Goal: Check status: Check status

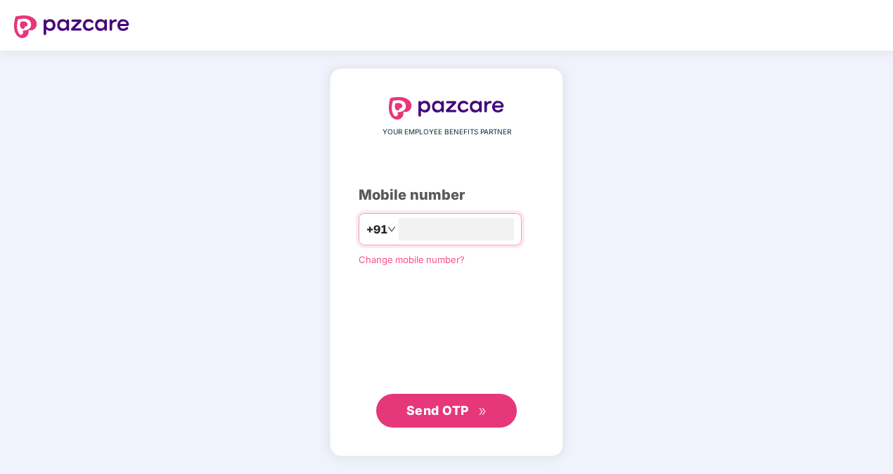
type input "**********"
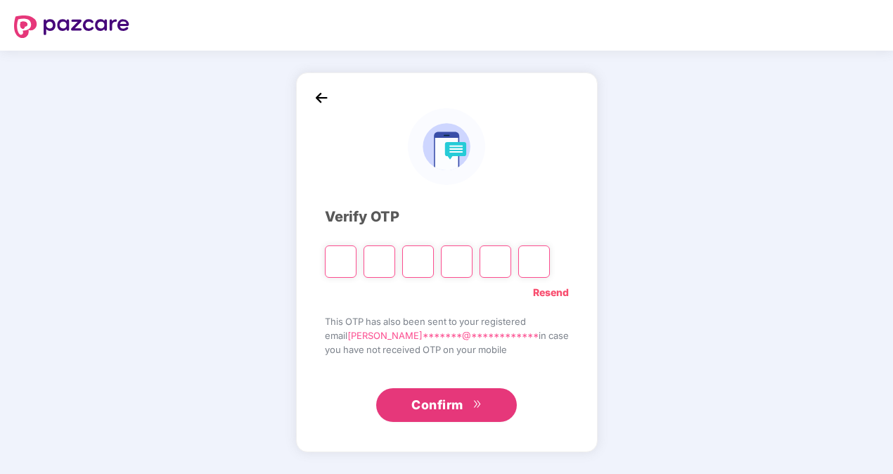
type input "*"
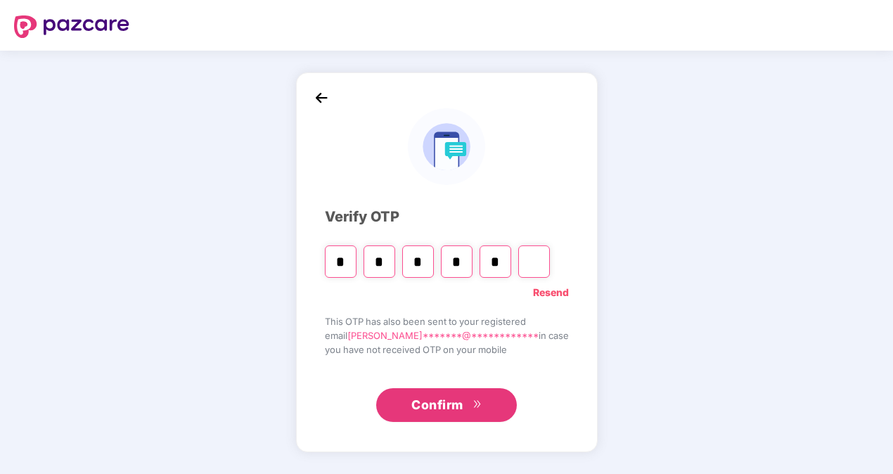
type input "*"
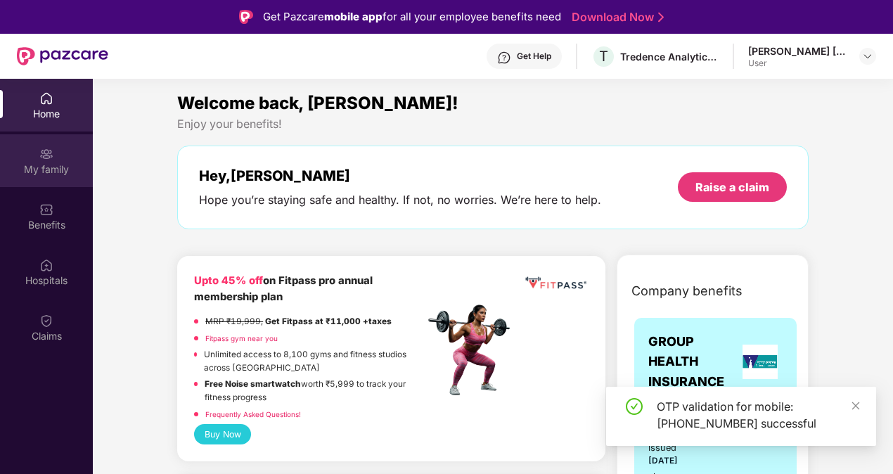
click at [52, 167] on div "My family" at bounding box center [46, 169] width 93 height 14
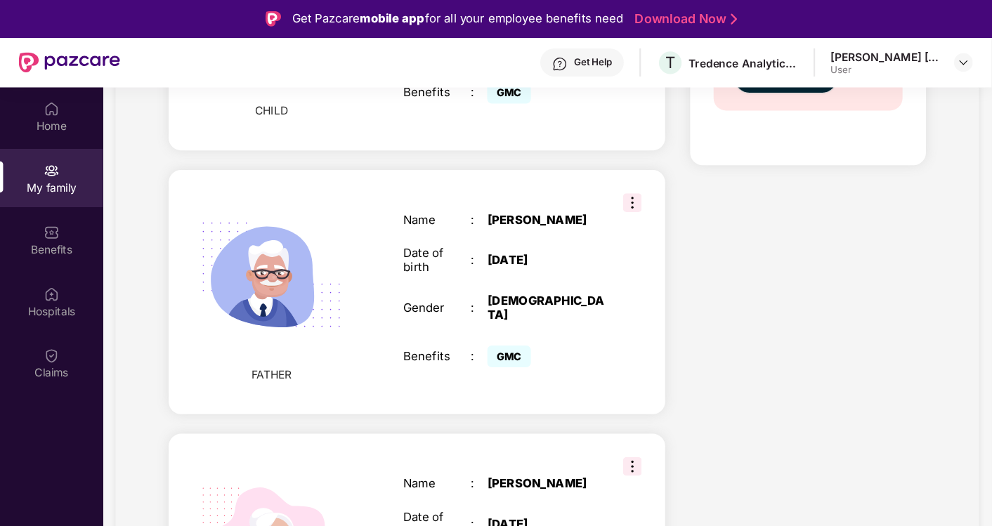
scroll to position [1113, 0]
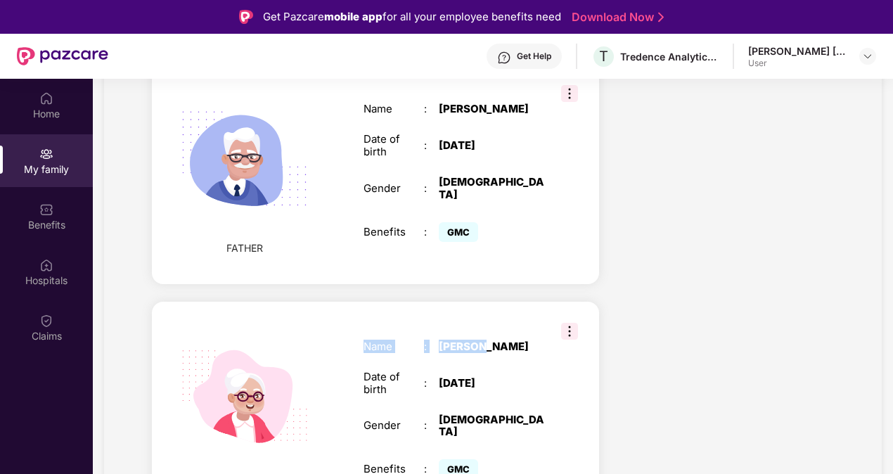
drag, startPoint x: 481, startPoint y: 313, endPoint x: 335, endPoint y: 276, distance: 150.9
click at [335, 302] on div "MOTHER Name : [PERSON_NAME] Date of birth : [DEMOGRAPHIC_DATA] Gender : [DEMOGR…" at bounding box center [375, 412] width 447 height 220
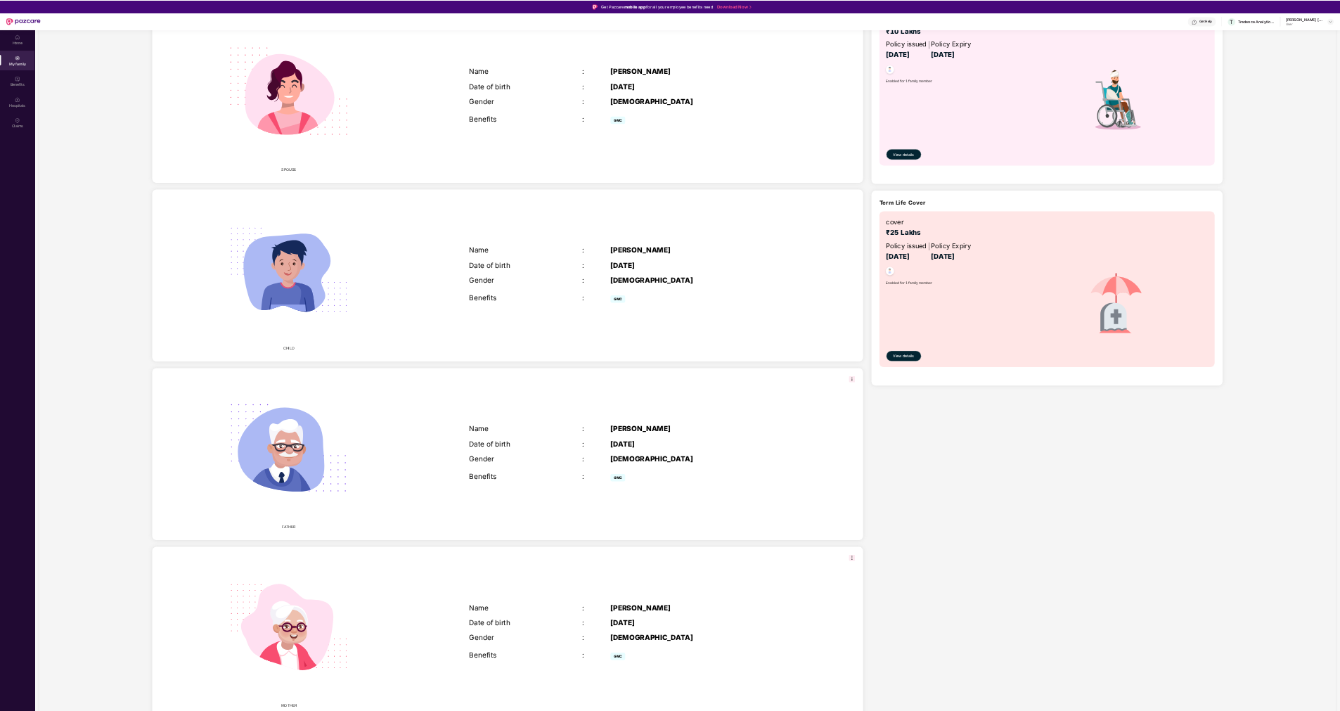
scroll to position [0, 0]
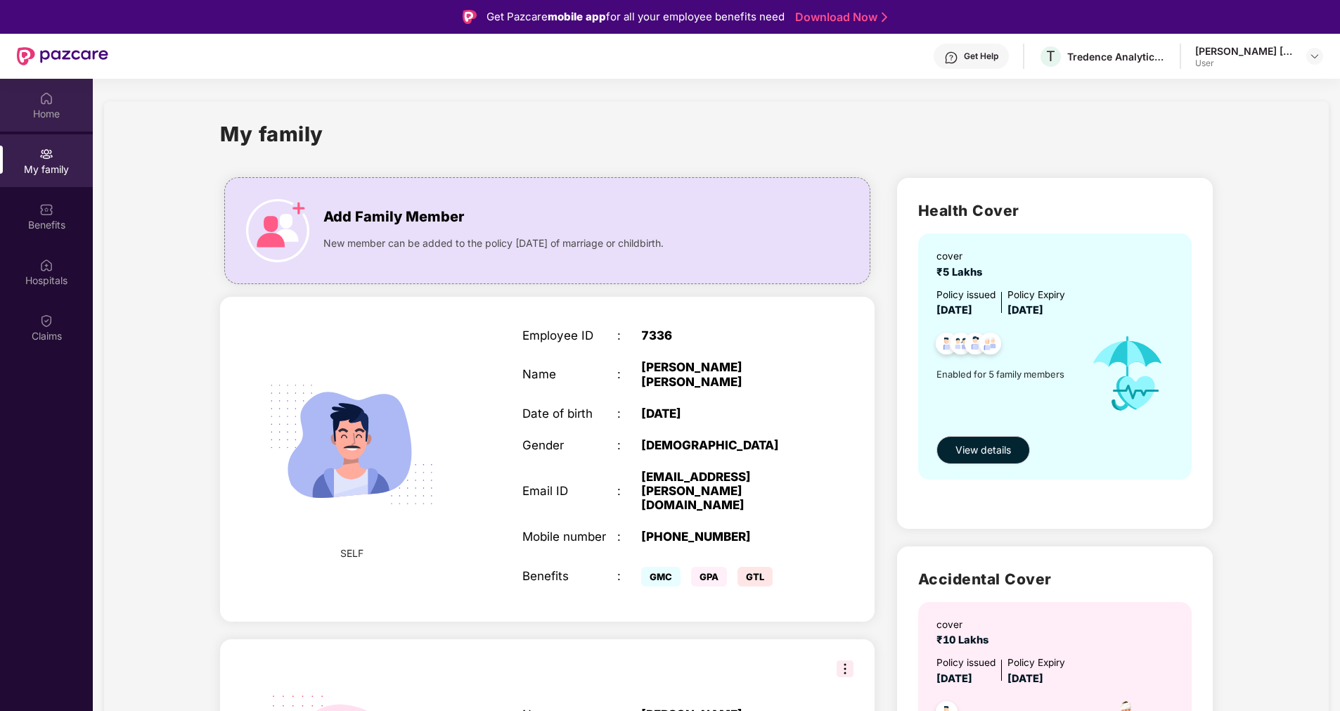
click at [43, 103] on img at bounding box center [46, 98] width 14 height 14
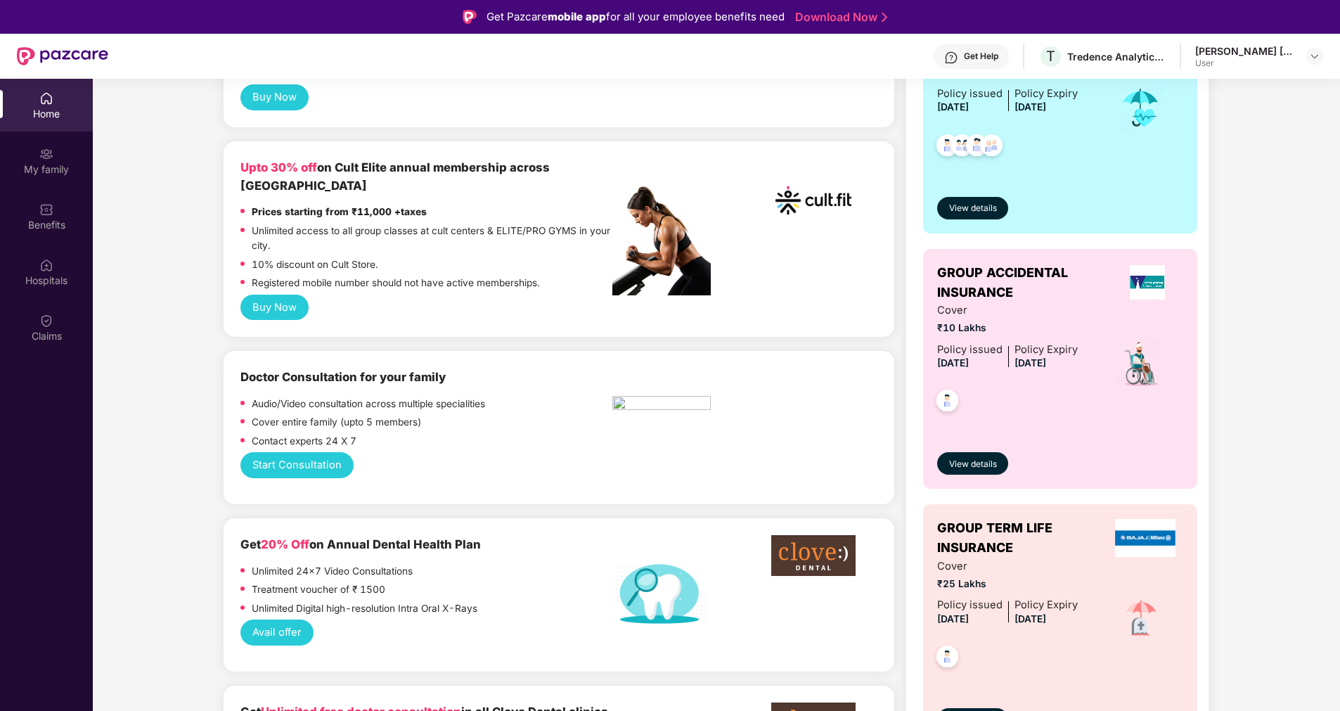
scroll to position [337, 0]
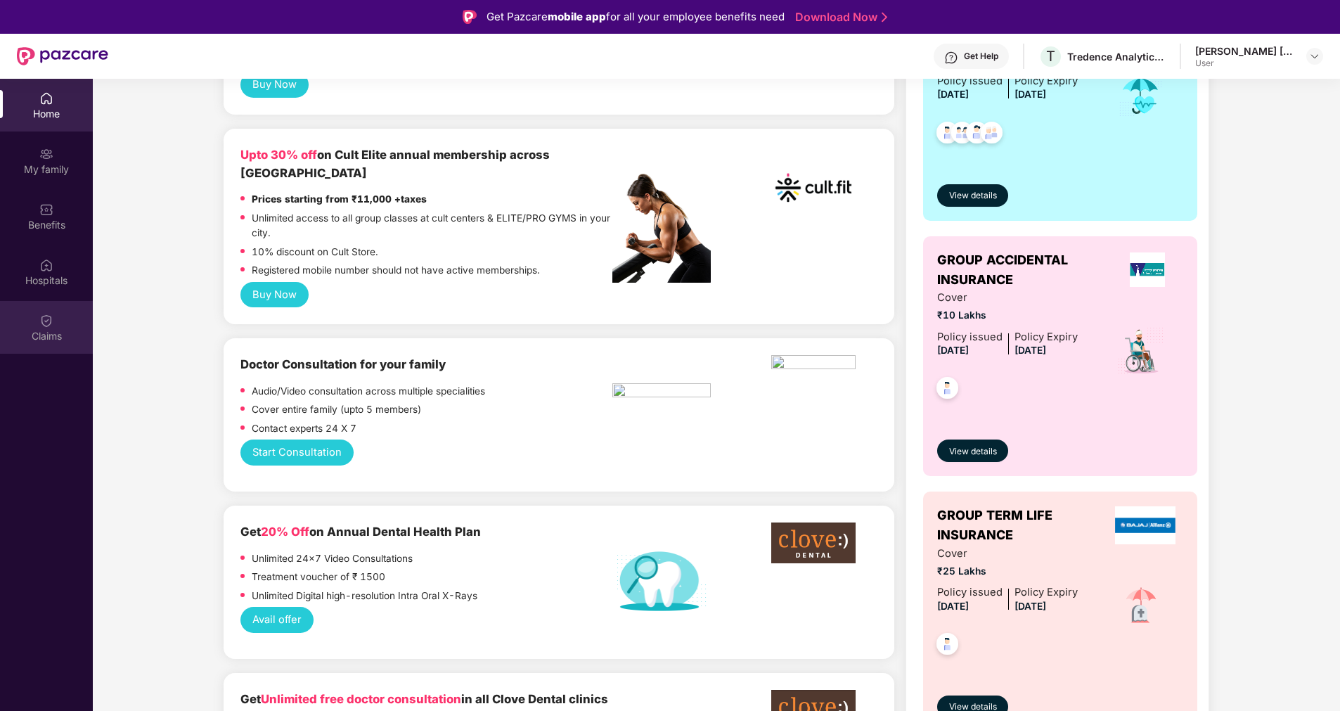
click at [51, 325] on img at bounding box center [46, 320] width 14 height 14
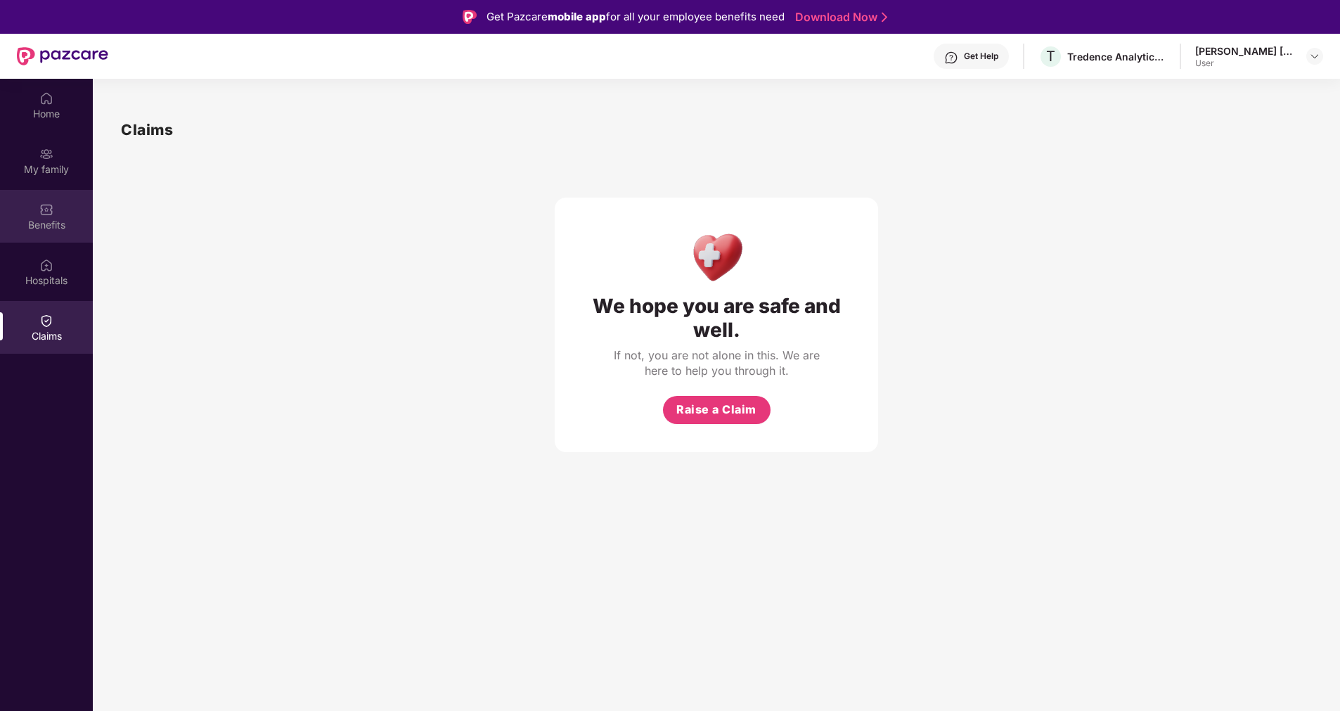
click at [41, 224] on div "Benefits" at bounding box center [46, 225] width 93 height 14
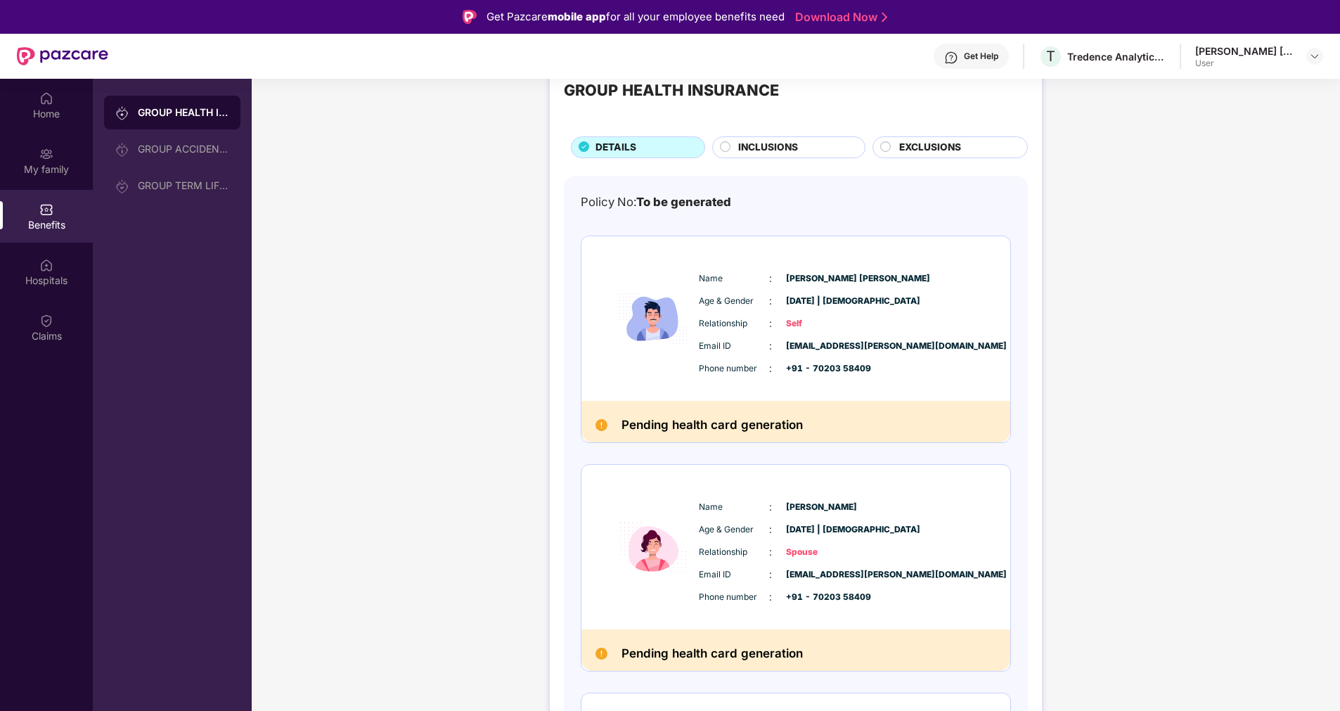
scroll to position [48, 0]
